Goal: Find specific page/section

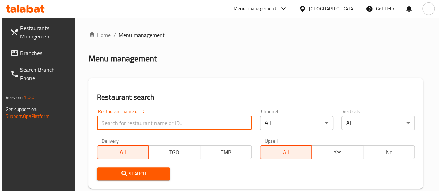
click at [125, 122] on input "search" at bounding box center [174, 123] width 155 height 14
type input "the asian"
click button "Search" at bounding box center [133, 174] width 73 height 13
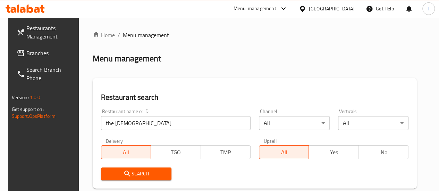
click at [256, 152] on div "Restaurant name or ID the asian Restaurant name or ID Channel All ​ Verticals A…" at bounding box center [255, 145] width 316 height 80
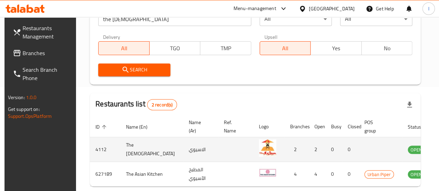
scroll to position [0, 5]
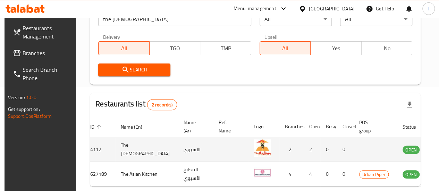
click at [439, 150] on icon "enhanced table" at bounding box center [444, 149] width 2 height 3
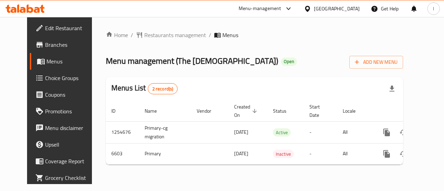
click at [45, 48] on span "Branches" at bounding box center [70, 45] width 51 height 8
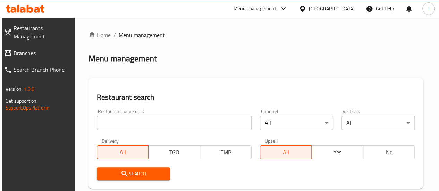
click at [26, 10] on icon at bounding box center [25, 9] width 39 height 8
